Goal: Task Accomplishment & Management: Manage account settings

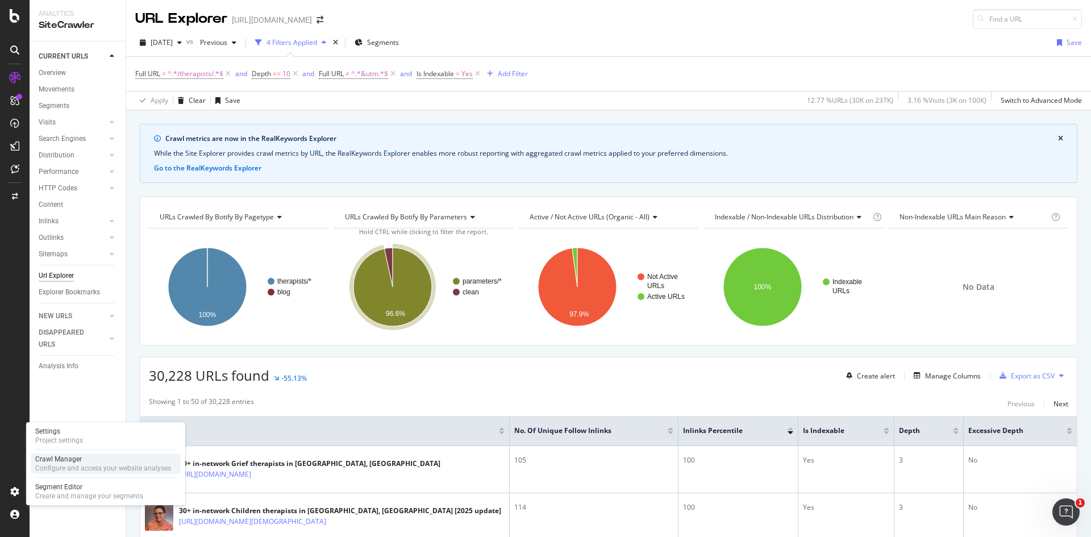
click at [80, 467] on div "Configure and access your website analyses" at bounding box center [103, 468] width 136 height 9
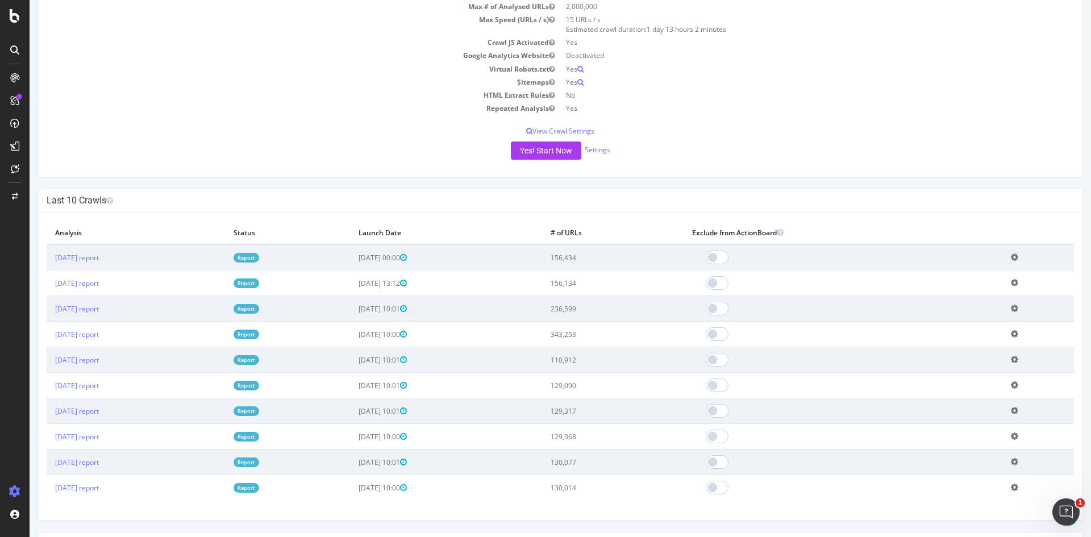
scroll to position [170, 0]
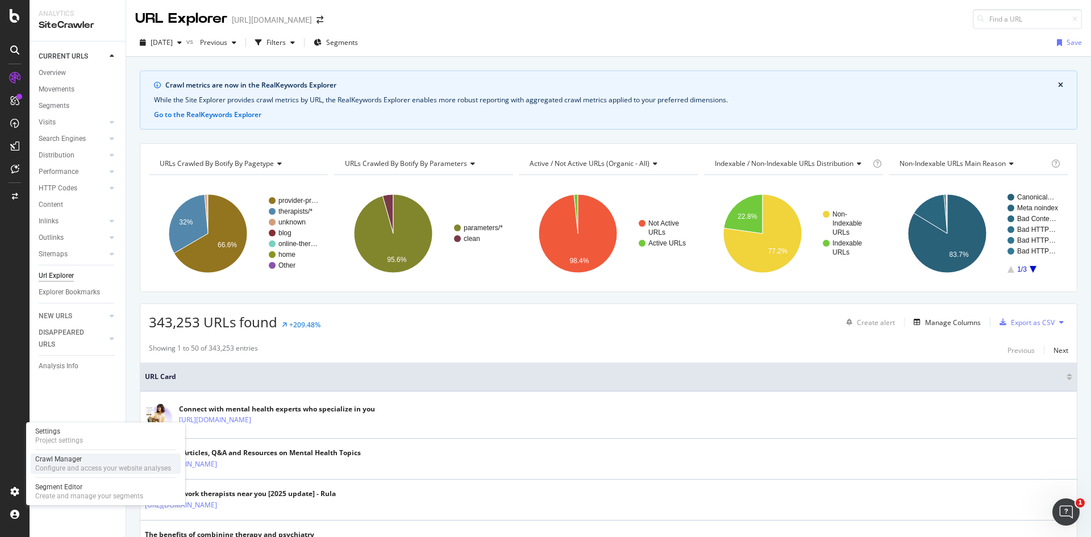
click at [73, 461] on div "Crawl Manager" at bounding box center [103, 459] width 136 height 9
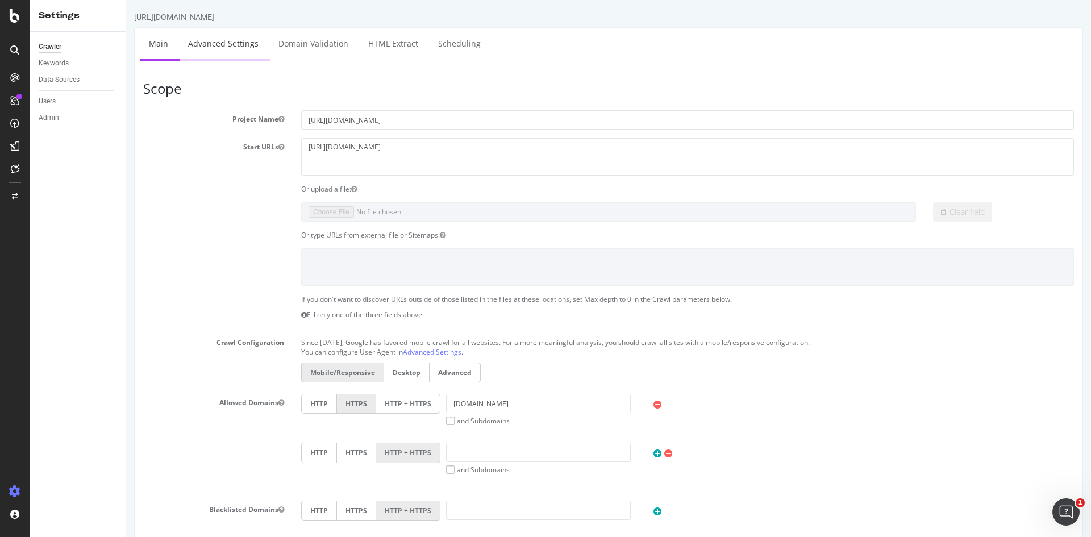
click at [244, 43] on link "Advanced Settings" at bounding box center [224, 43] width 88 height 31
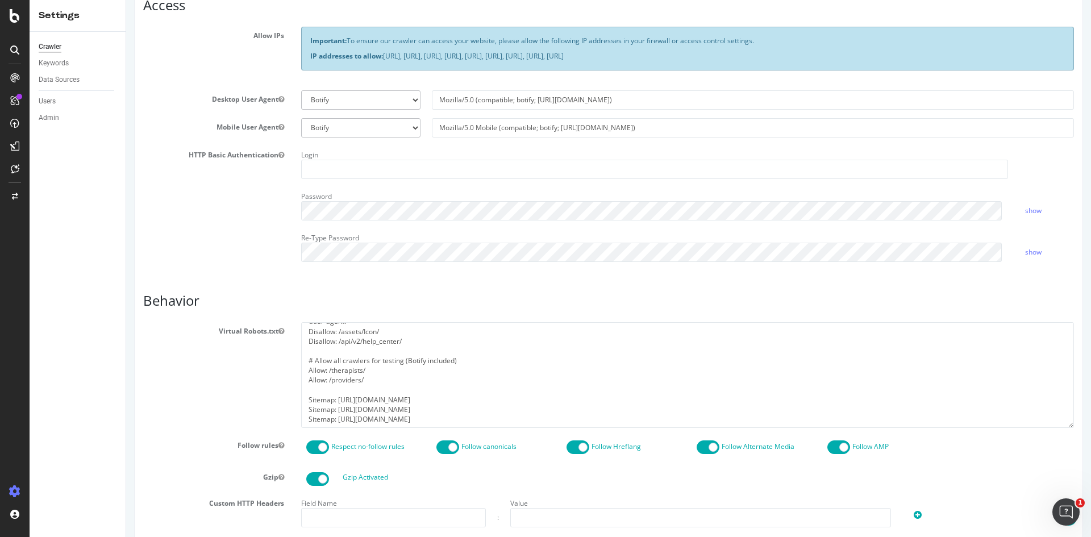
scroll to position [455, 0]
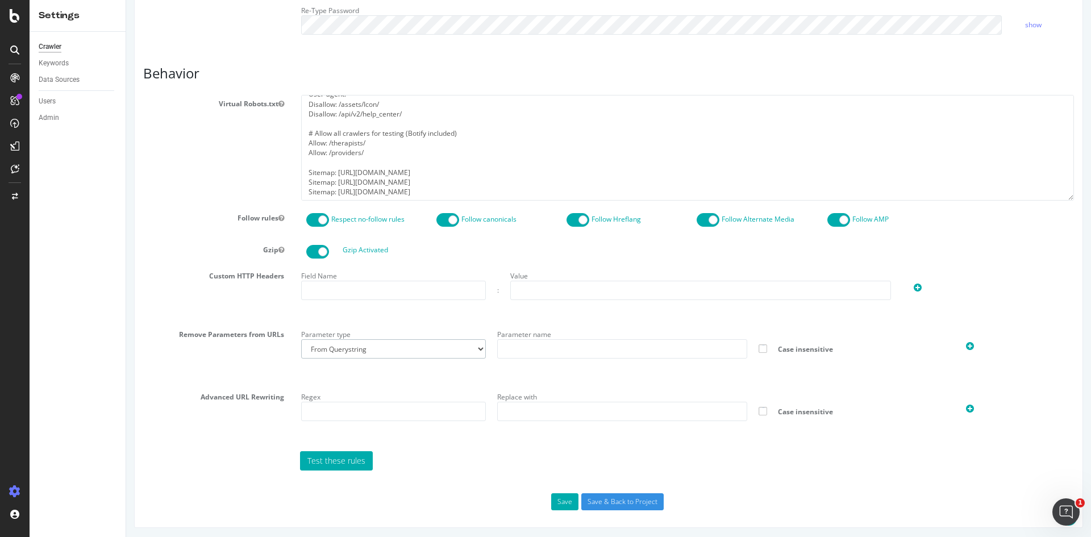
click at [442, 345] on select "From Querystring From Semicolon" at bounding box center [393, 348] width 185 height 19
click at [530, 340] on input "text" at bounding box center [622, 348] width 250 height 19
click at [439, 350] on select "From Querystring From Semicolon" at bounding box center [393, 348] width 185 height 19
click at [453, 320] on section "Virtual Robots.txt User-agent: * Disallow: /assets/Icon/ Disallow: /api/v2/help…" at bounding box center [608, 282] width 931 height 375
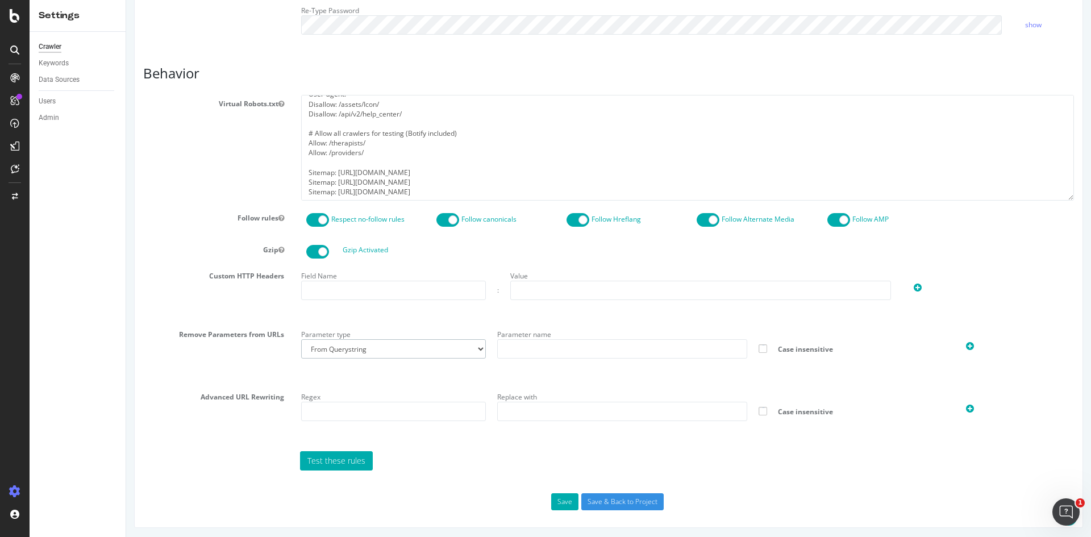
click at [428, 354] on select "From Querystring From Semicolon" at bounding box center [393, 348] width 185 height 19
select select "semicolon"
click at [301, 339] on select "From Querystring From Semicolon" at bounding box center [393, 348] width 185 height 19
click at [448, 380] on section "Virtual Robots.txt User-agent: * Disallow: /assets/Icon/ Disallow: /api/v2/help…" at bounding box center [608, 282] width 931 height 375
click at [505, 322] on section "Virtual Robots.txt User-agent: * Disallow: /assets/Icon/ Disallow: /api/v2/help…" at bounding box center [608, 282] width 931 height 375
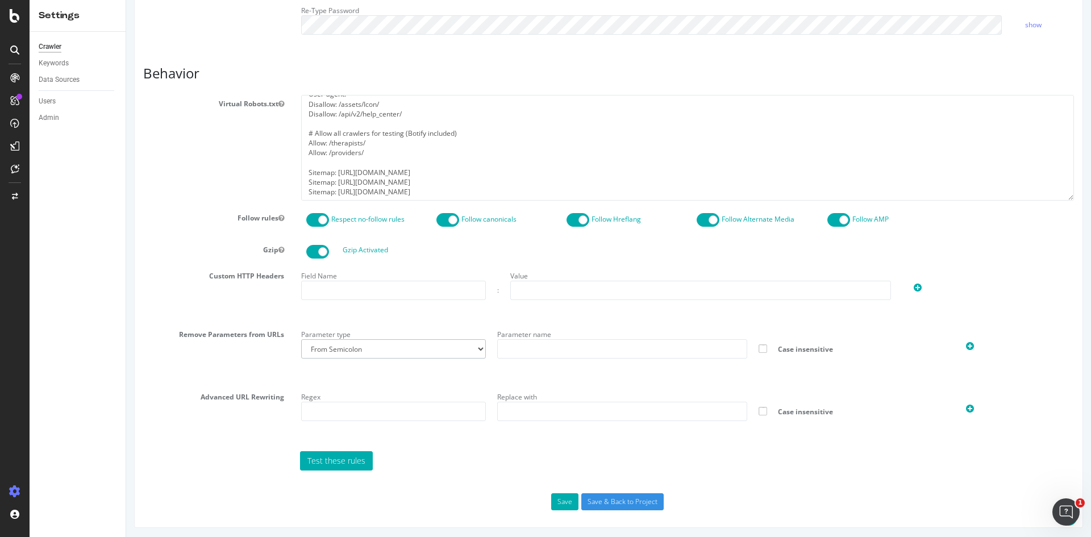
drag, startPoint x: 401, startPoint y: 349, endPoint x: 90, endPoint y: 292, distance: 315.4
click at [126, 292] on html "[URL][DOMAIN_NAME] × Main Advanced Settings Domain Validation HTML Extract Sche…" at bounding box center [608, 42] width 965 height 994
click at [364, 307] on div "Field Name : Value" at bounding box center [688, 292] width 790 height 50
click at [248, 334] on label "Remove Parameters from URLs" at bounding box center [214, 333] width 158 height 14
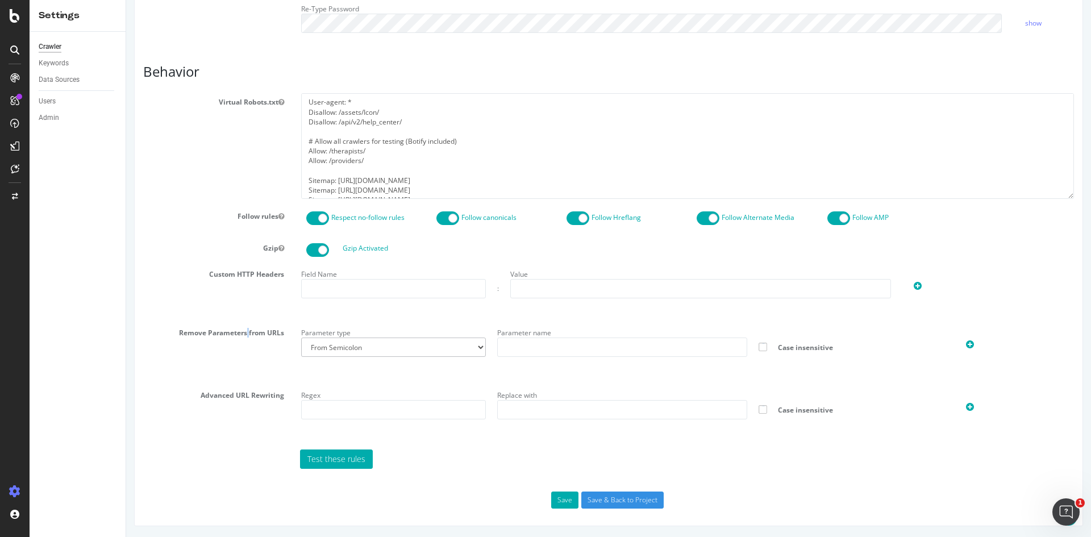
scroll to position [457, 0]
click at [555, 491] on button "Save" at bounding box center [564, 499] width 27 height 17
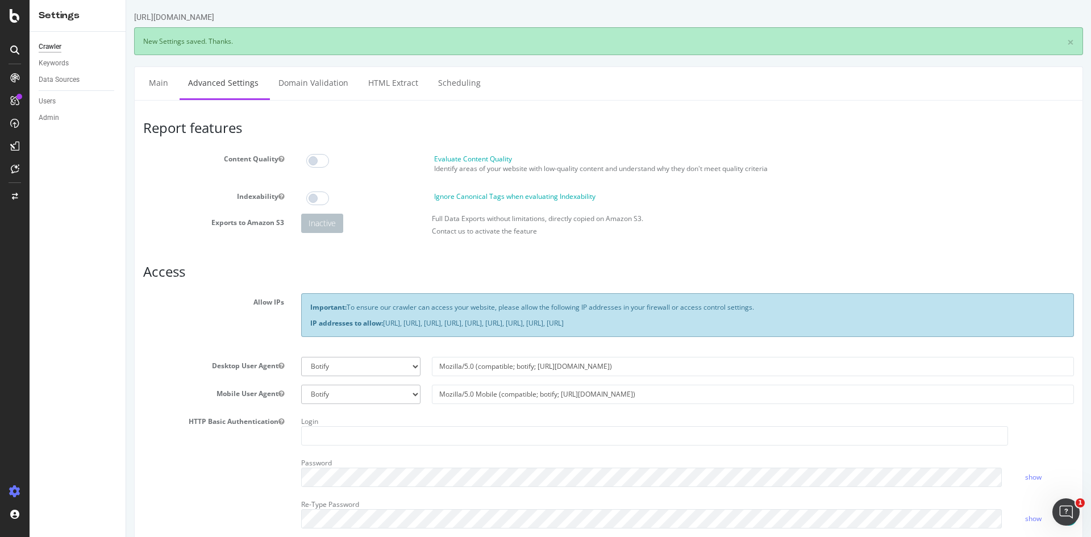
scroll to position [496, 0]
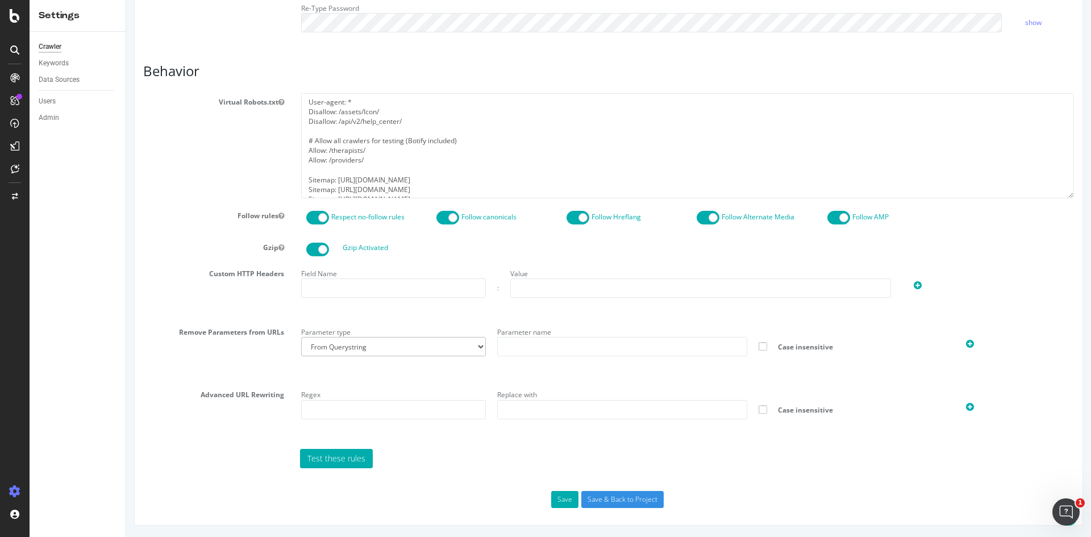
click at [417, 309] on div "Field Name : Value" at bounding box center [688, 290] width 790 height 50
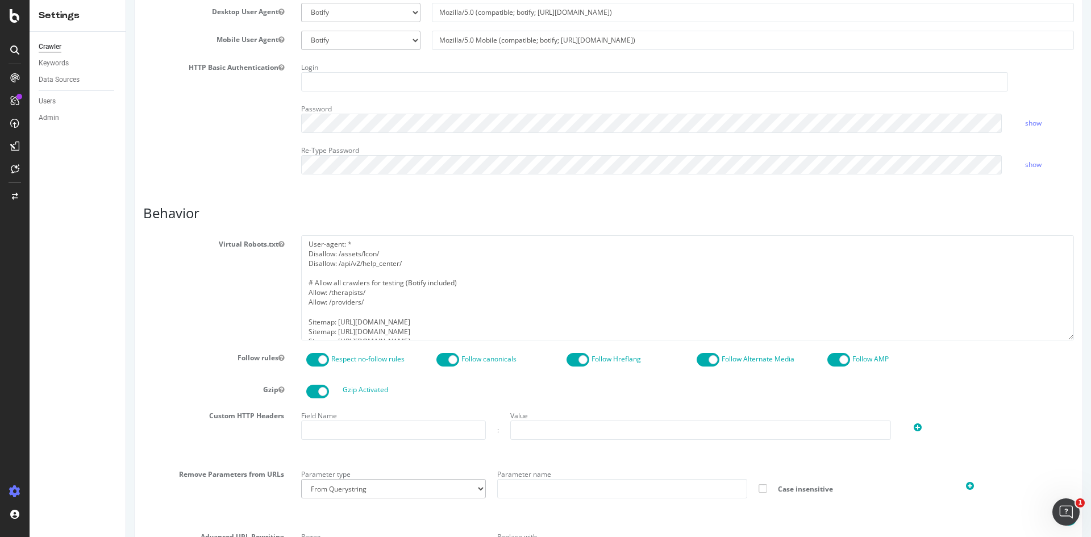
scroll to position [269, 0]
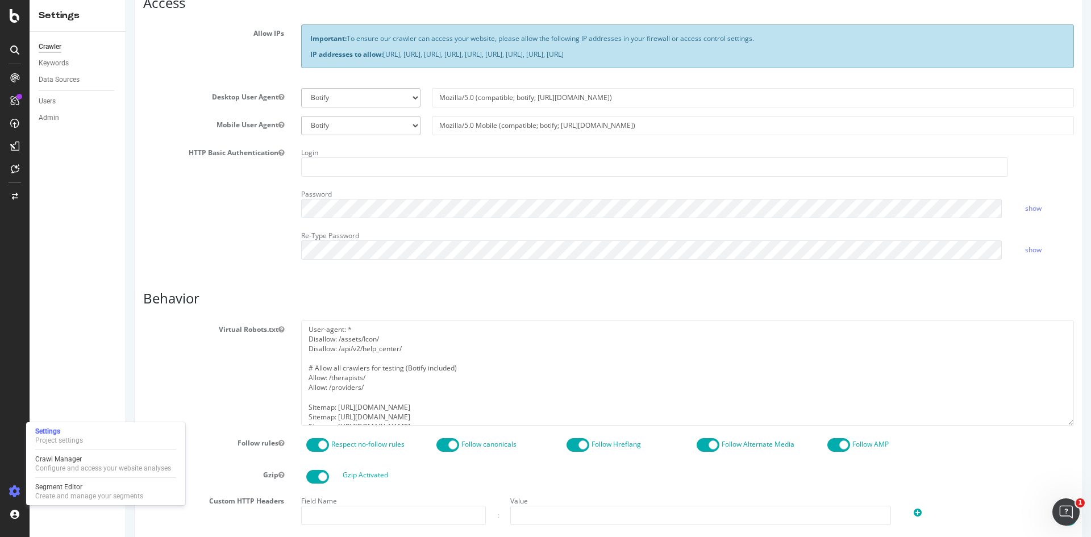
click at [76, 449] on div at bounding box center [105, 449] width 141 height 1
click at [74, 459] on div "Crawl Manager" at bounding box center [103, 459] width 136 height 9
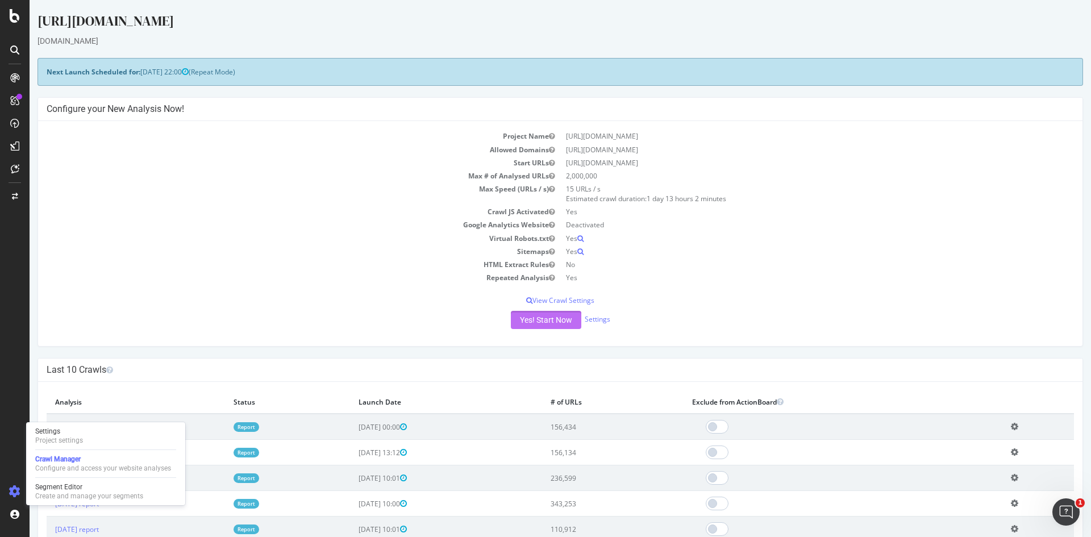
click at [530, 322] on button "Yes! Start Now" at bounding box center [546, 320] width 70 height 18
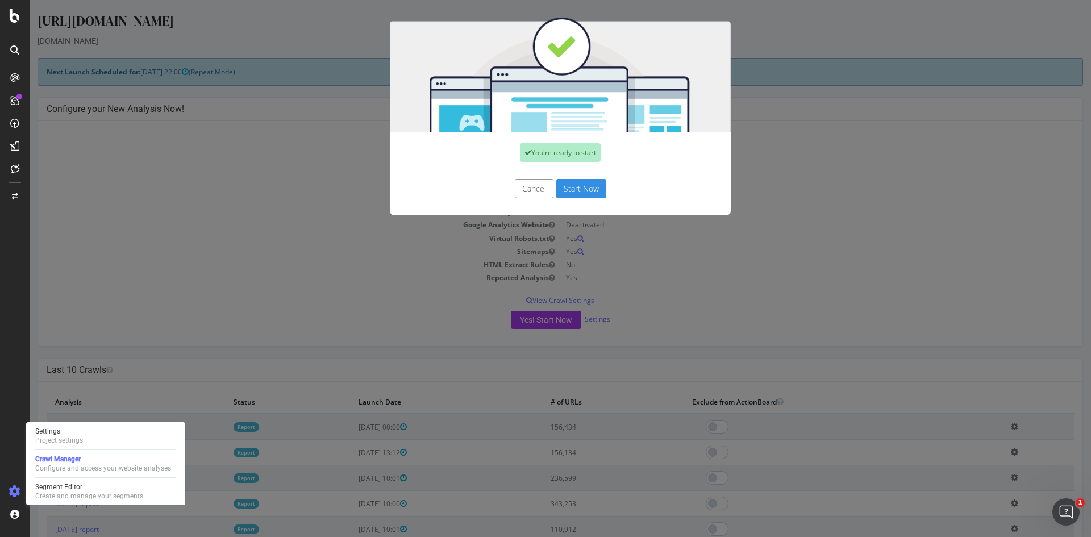
click at [576, 189] on button "Start Now" at bounding box center [581, 188] width 50 height 19
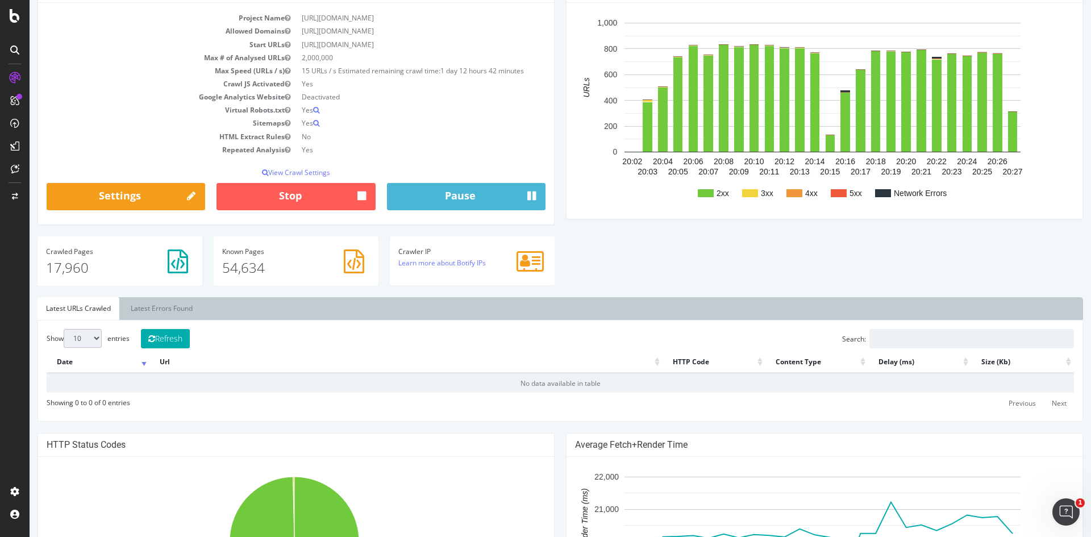
scroll to position [284, 0]
